Goal: Task Accomplishment & Management: Use online tool/utility

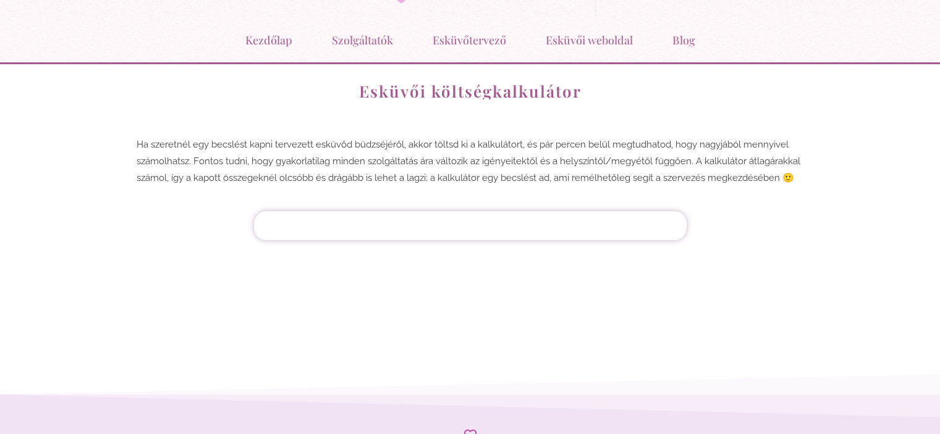
scroll to position [124, 0]
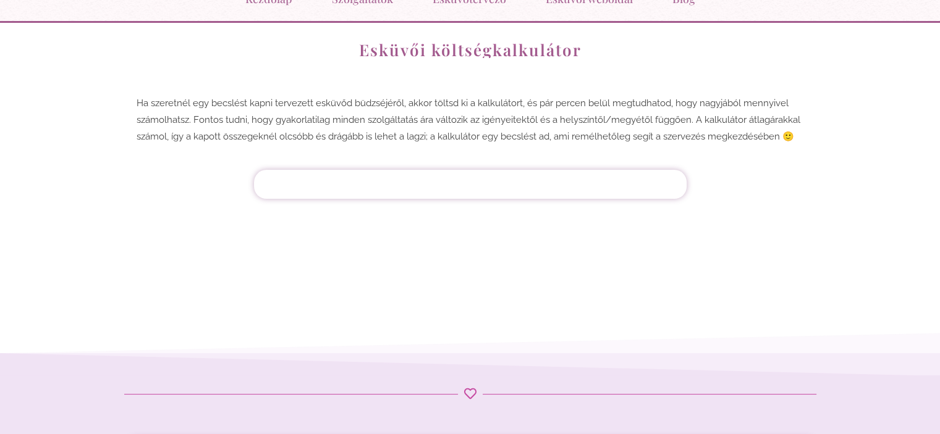
click at [284, 130] on p "Ha szeretnél egy becslést kapni tervezett esküvőd büdzséjéről, akkor töltsd ki …" at bounding box center [470, 120] width 667 height 50
click at [358, 140] on p "Ha szeretnél egy becslést kapni tervezett esküvőd büdzséjéről, akkor töltsd ki …" at bounding box center [470, 120] width 667 height 50
click at [357, 171] on div "Vendégek száma Vacsora Étel [GEOGRAPHIC_DATA] Vacsora Éjféli falat Ital Alap it…" at bounding box center [470, 184] width 432 height 29
click at [353, 192] on div at bounding box center [470, 184] width 420 height 17
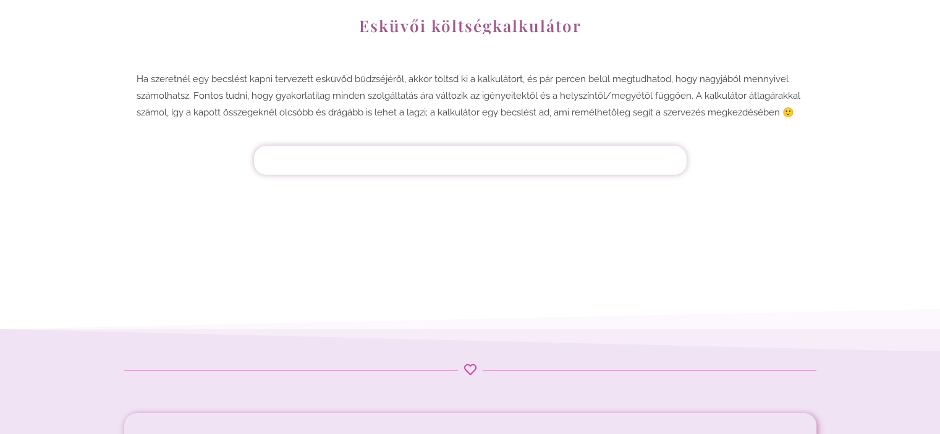
scroll to position [0, 0]
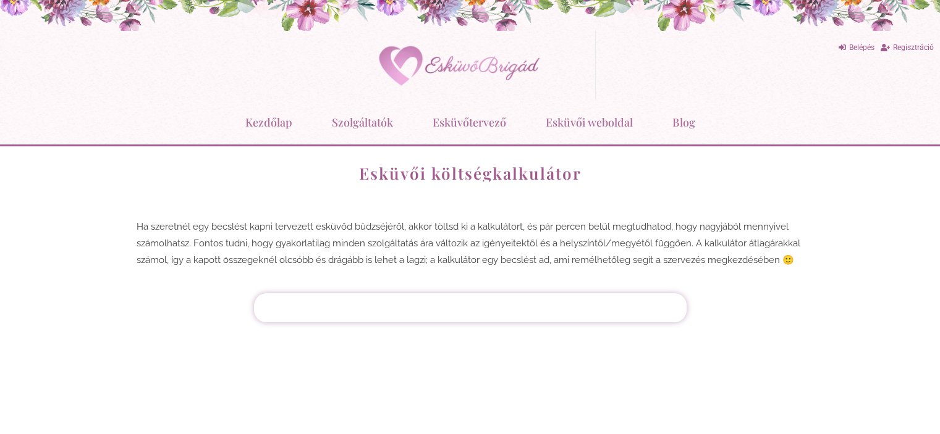
click at [520, 316] on div at bounding box center [470, 308] width 420 height 17
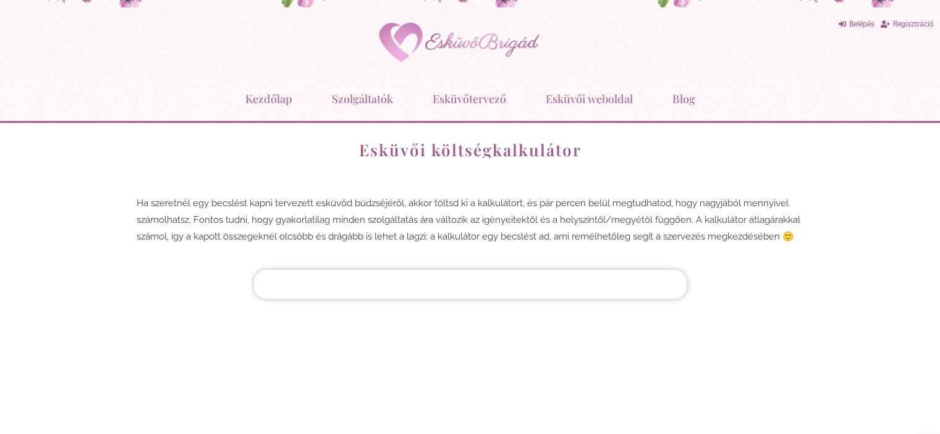
scroll to position [62, 0]
